Goal: Task Accomplishment & Management: Use online tool/utility

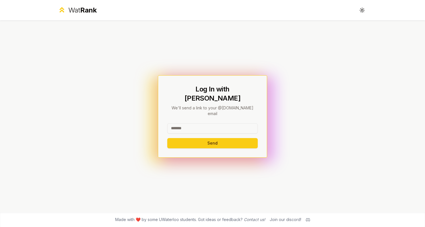
click at [192, 123] on input at bounding box center [212, 128] width 90 height 10
click at [167, 138] on button "Send" at bounding box center [212, 143] width 90 height 10
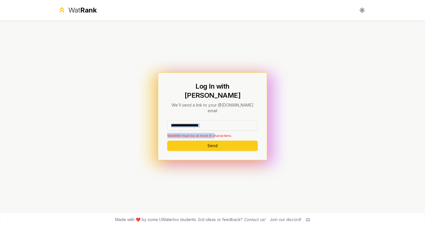
drag, startPoint x: 218, startPoint y: 124, endPoint x: 223, endPoint y: 122, distance: 5.4
click at [223, 122] on div "**********" at bounding box center [212, 130] width 90 height 18
click at [223, 122] on input "**********" at bounding box center [212, 126] width 90 height 10
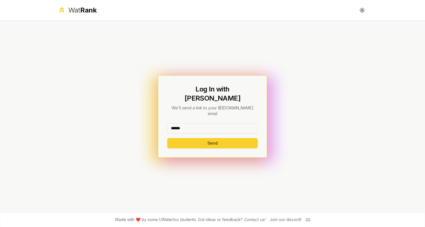
type input "******"
click at [222, 138] on button "Send" at bounding box center [212, 143] width 90 height 10
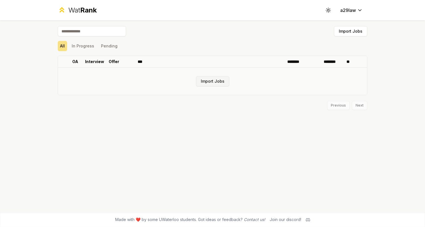
click at [222, 85] on button "Import Jobs" at bounding box center [212, 81] width 33 height 10
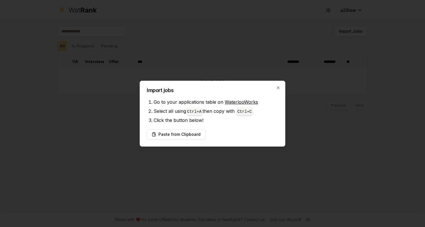
click at [228, 103] on link "WaterlooWorks" at bounding box center [241, 102] width 33 height 6
click at [196, 135] on button "Paste from Clipboard" at bounding box center [176, 134] width 59 height 10
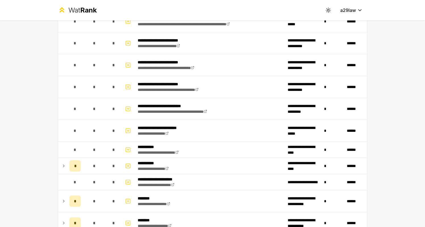
scroll to position [320, 0]
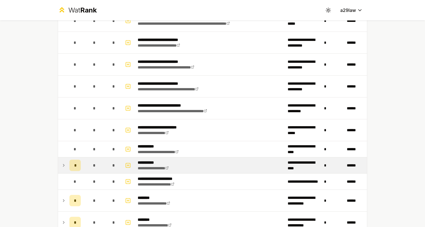
click at [65, 163] on td at bounding box center [62, 166] width 9 height 16
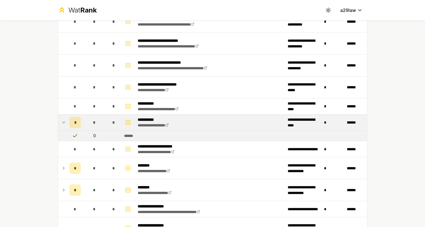
scroll to position [363, 0]
click at [76, 120] on div "*" at bounding box center [74, 122] width 11 height 11
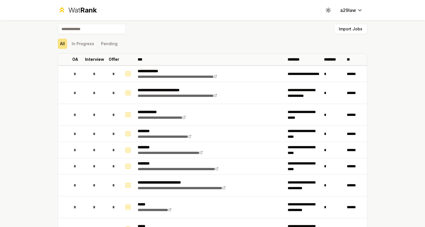
scroll to position [0, 0]
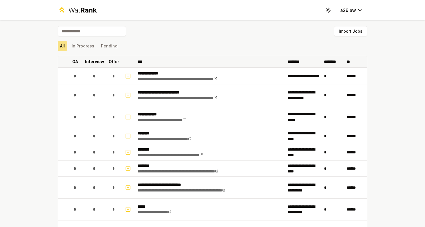
click at [74, 61] on p "OA" at bounding box center [75, 62] width 6 height 6
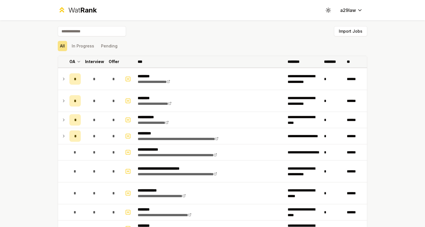
click at [71, 64] on p "OA" at bounding box center [72, 62] width 6 height 6
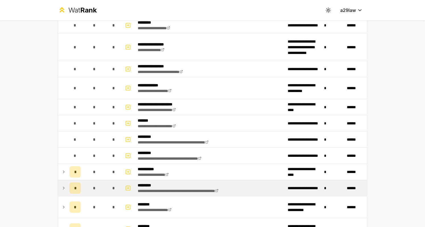
scroll to position [667, 0]
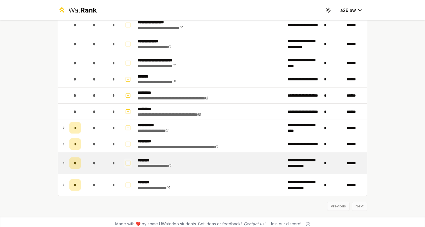
click at [126, 161] on rect "button" at bounding box center [128, 163] width 4 height 4
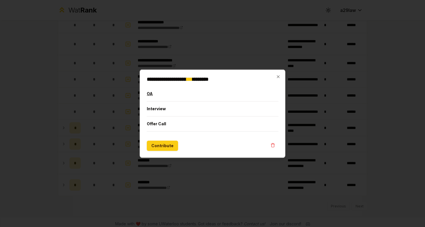
click at [159, 96] on button "OA" at bounding box center [213, 93] width 132 height 15
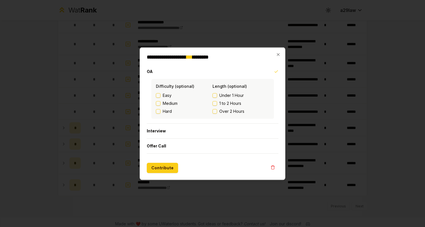
click at [284, 52] on div "**********" at bounding box center [213, 113] width 146 height 133
click at [278, 55] on icon "button" at bounding box center [278, 54] width 5 height 5
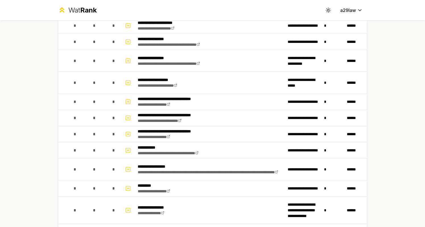
scroll to position [460, 0]
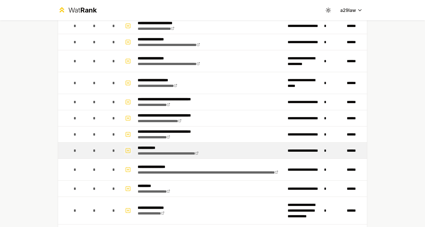
click at [124, 148] on button "button" at bounding box center [128, 150] width 8 height 9
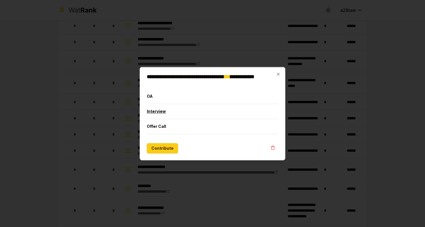
click at [159, 116] on button "Interview" at bounding box center [213, 111] width 132 height 15
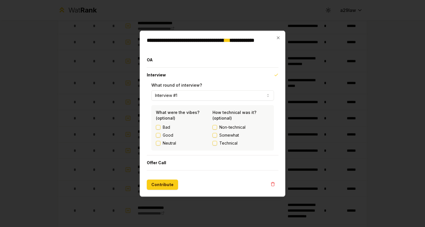
click at [279, 34] on div "**********" at bounding box center [213, 113] width 146 height 166
click at [279, 36] on icon "button" at bounding box center [278, 37] width 5 height 5
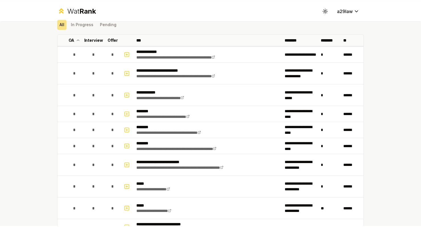
scroll to position [0, 0]
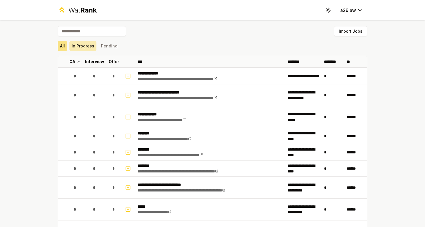
click at [82, 45] on button "In Progress" at bounding box center [82, 46] width 27 height 10
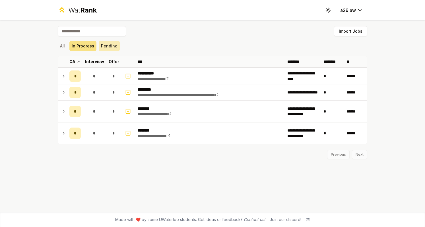
click at [110, 48] on button "Pending" at bounding box center [109, 46] width 21 height 10
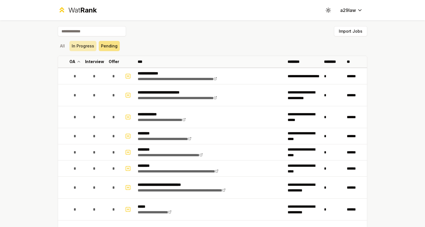
click at [69, 48] on button "In Progress" at bounding box center [82, 46] width 27 height 10
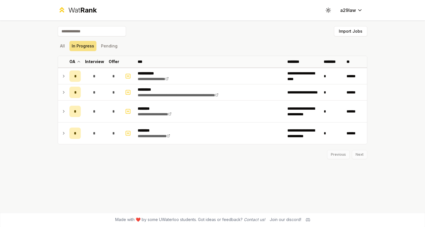
click at [79, 15] on div "Wat Rank" at bounding box center [82, 10] width 28 height 9
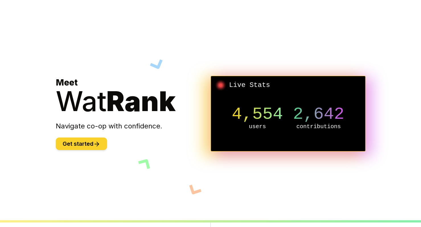
click at [80, 144] on button "Get started" at bounding box center [81, 144] width 51 height 13
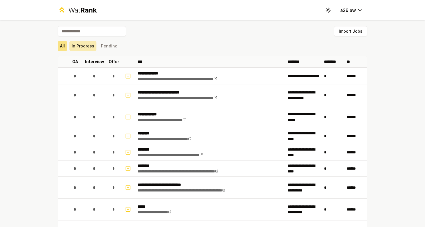
click at [92, 44] on button "In Progress" at bounding box center [82, 46] width 27 height 10
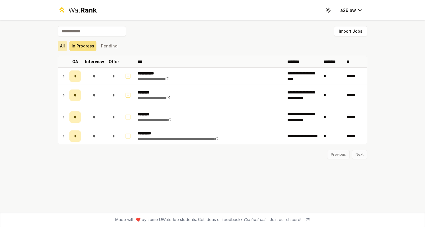
click at [63, 45] on button "All" at bounding box center [62, 46] width 9 height 10
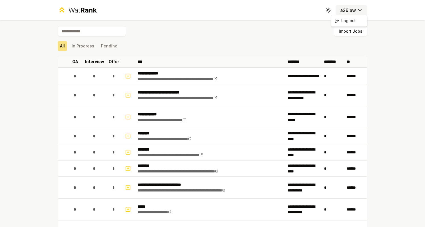
click at [348, 12] on html "**********" at bounding box center [212, 113] width 425 height 227
click at [312, 31] on html "**********" at bounding box center [212, 113] width 425 height 227
